Goal: Check status: Check status

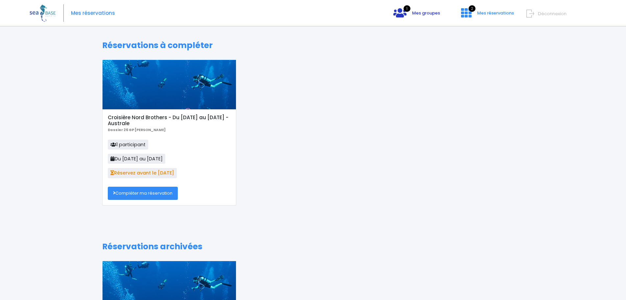
click at [418, 14] on span "Mes groupes" at bounding box center [426, 13] width 28 height 6
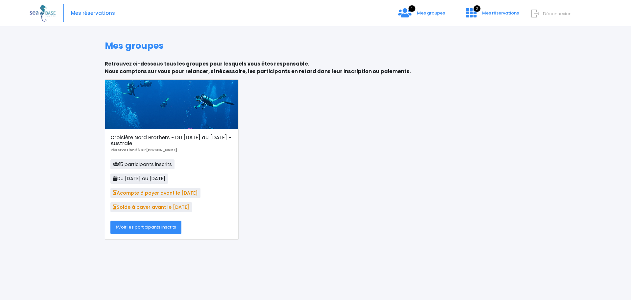
click at [148, 227] on link "Voir les participants inscrits" at bounding box center [145, 226] width 71 height 13
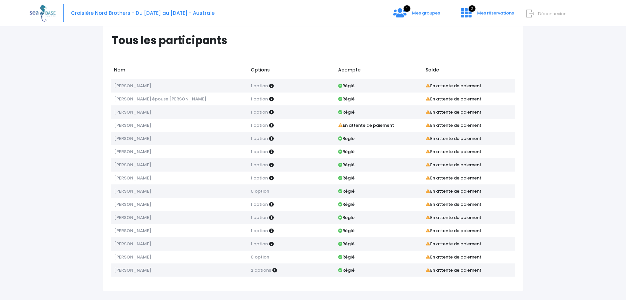
scroll to position [24, 0]
